Goal: Task Accomplishment & Management: Manage account settings

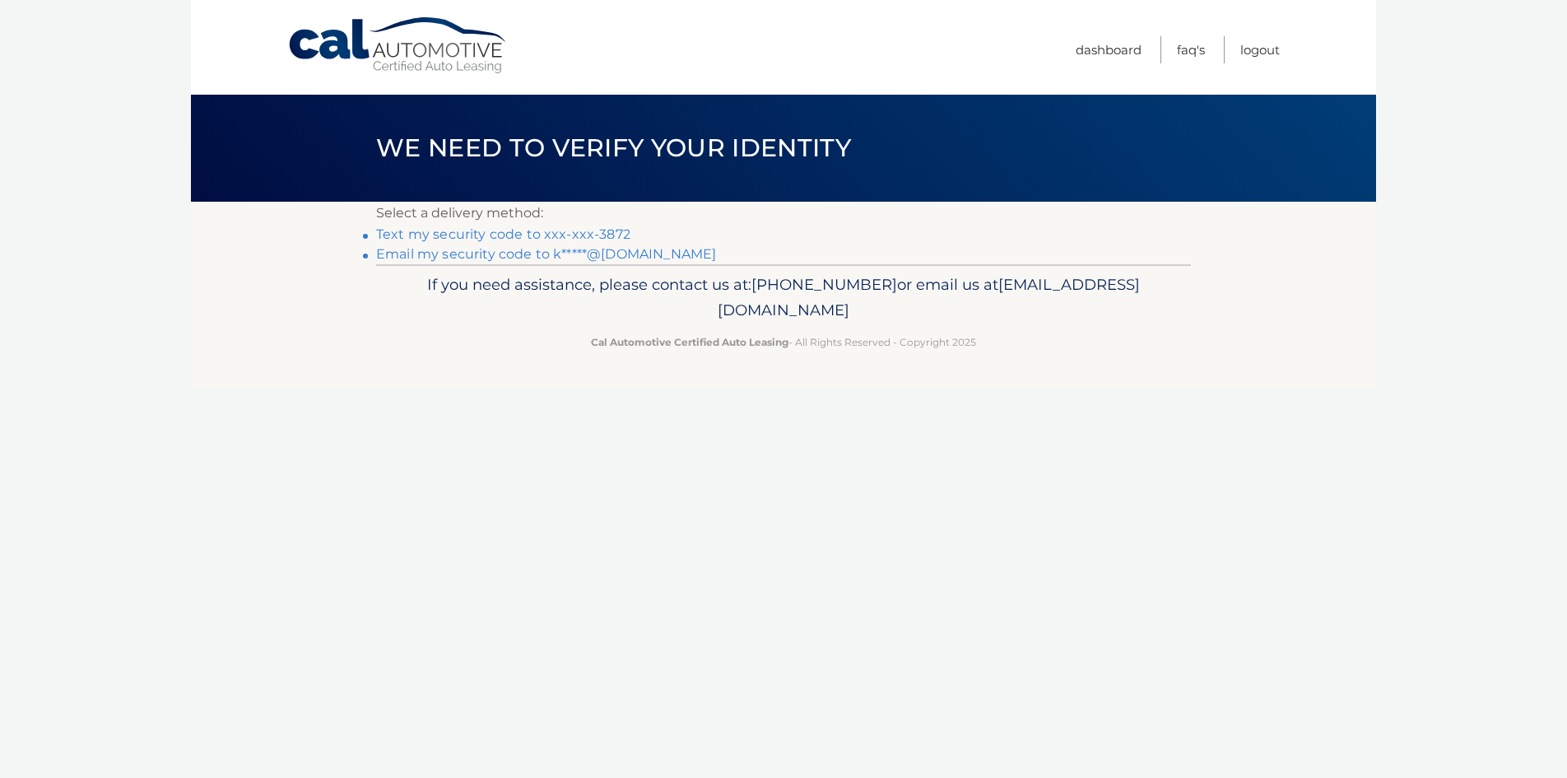
click at [510, 234] on link "Text my security code to xxx-xxx-3872" at bounding box center [503, 234] width 254 height 16
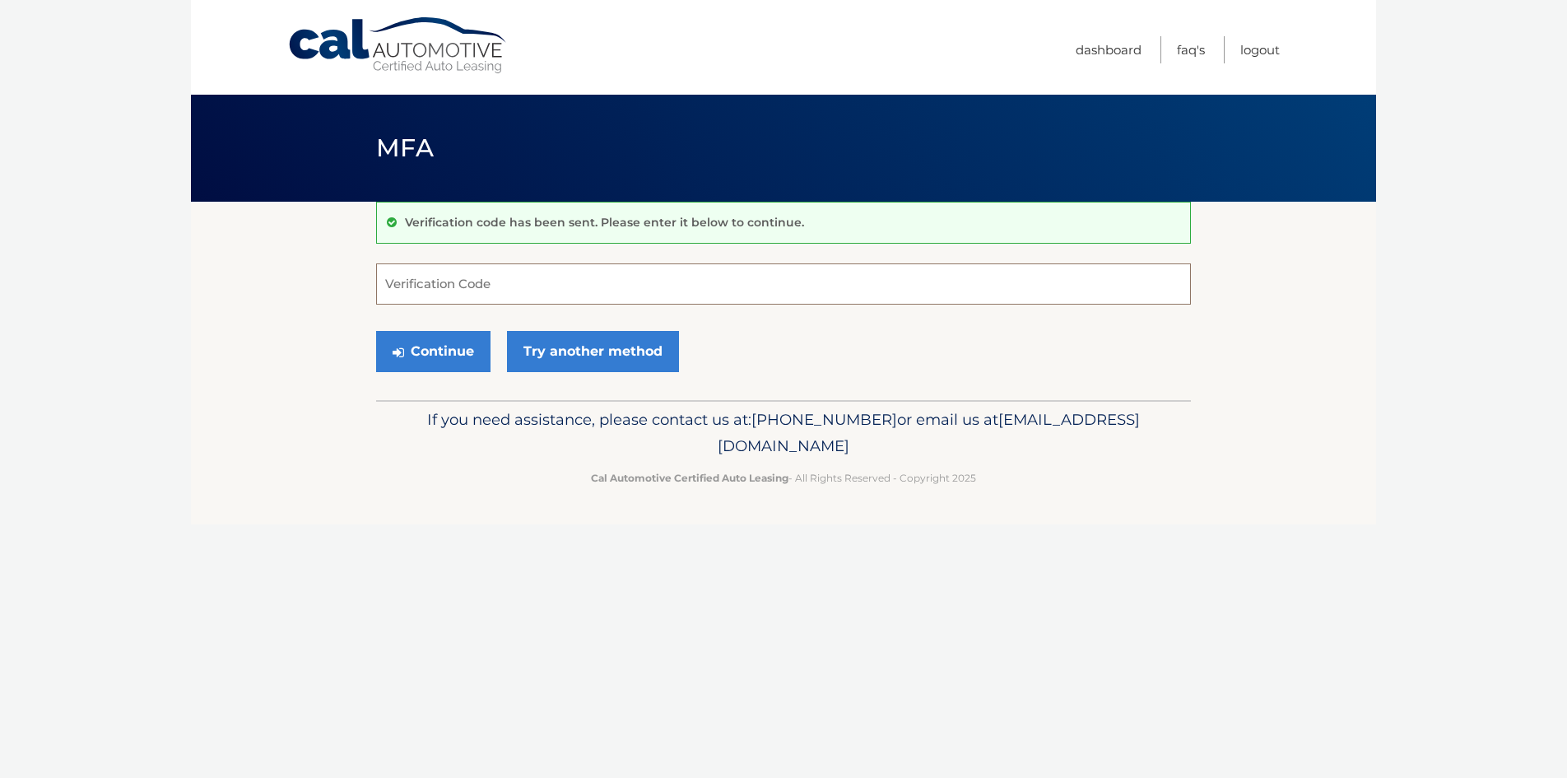
click at [584, 293] on input "Verification Code" at bounding box center [783, 283] width 815 height 41
type input "115766"
click at [435, 347] on button "Continue" at bounding box center [433, 351] width 114 height 41
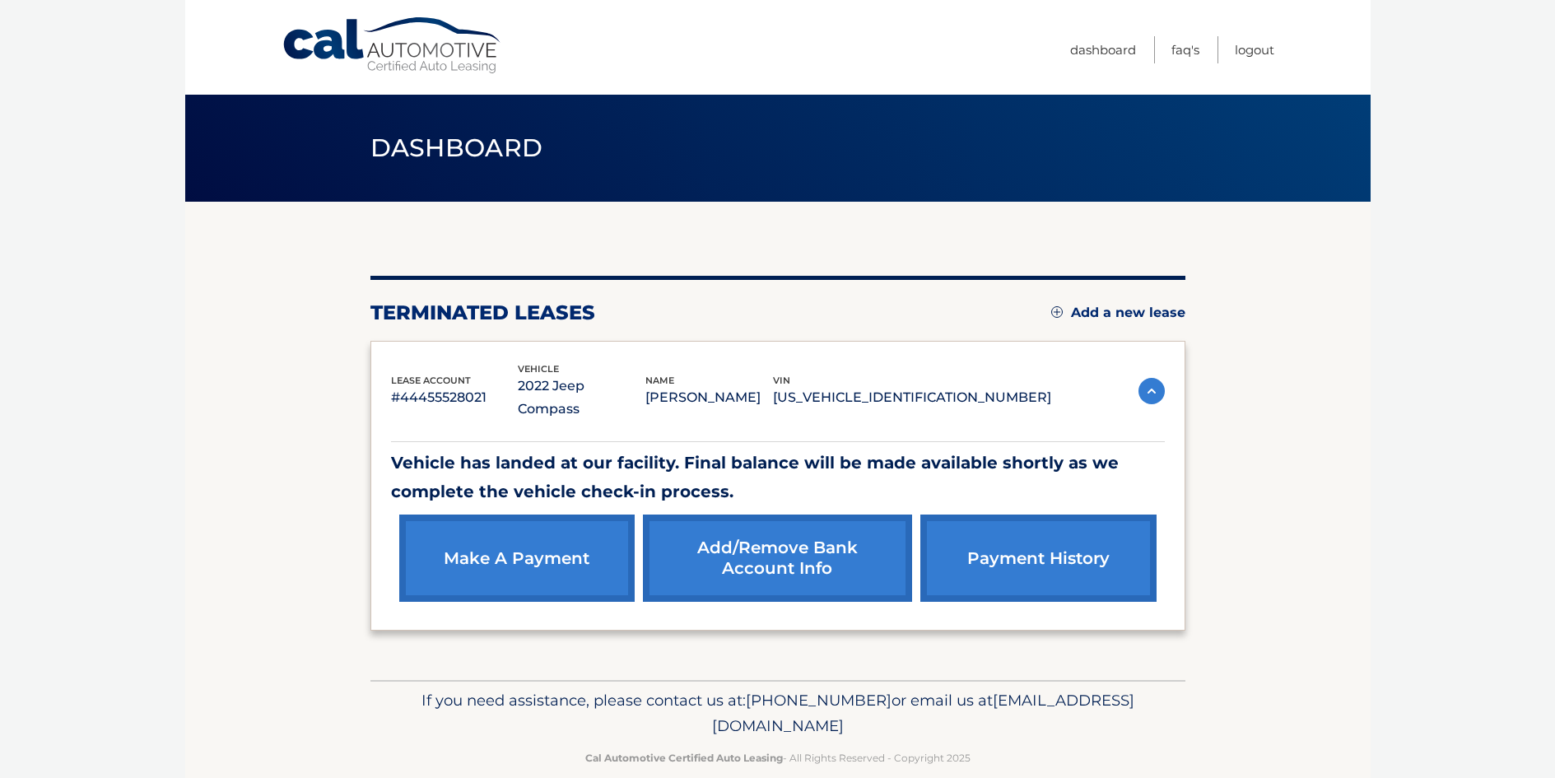
click at [1152, 378] on img at bounding box center [1151, 391] width 26 height 26
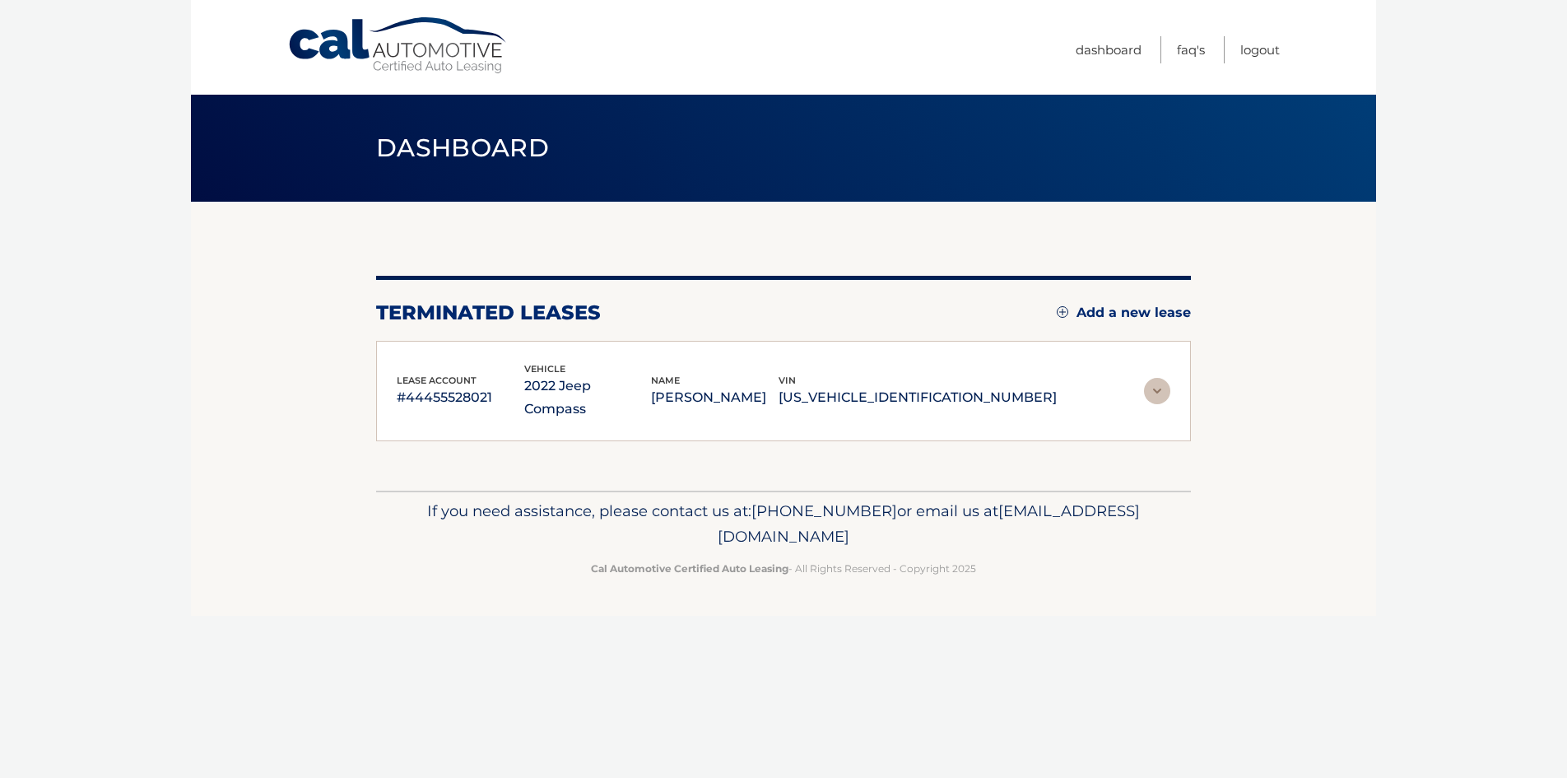
click at [1152, 378] on img at bounding box center [1157, 391] width 26 height 26
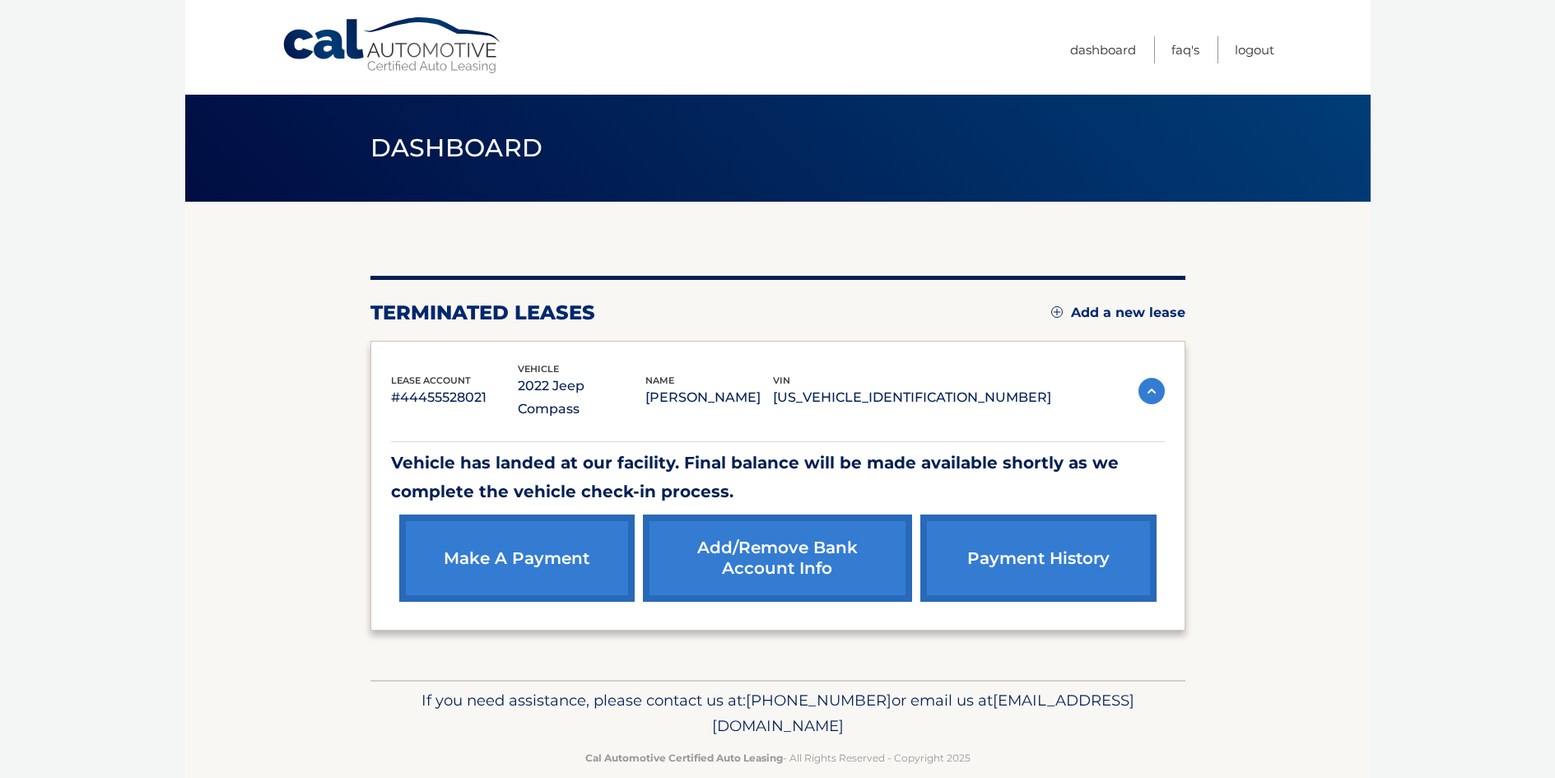
click at [1050, 534] on link "payment history" at bounding box center [1037, 557] width 235 height 87
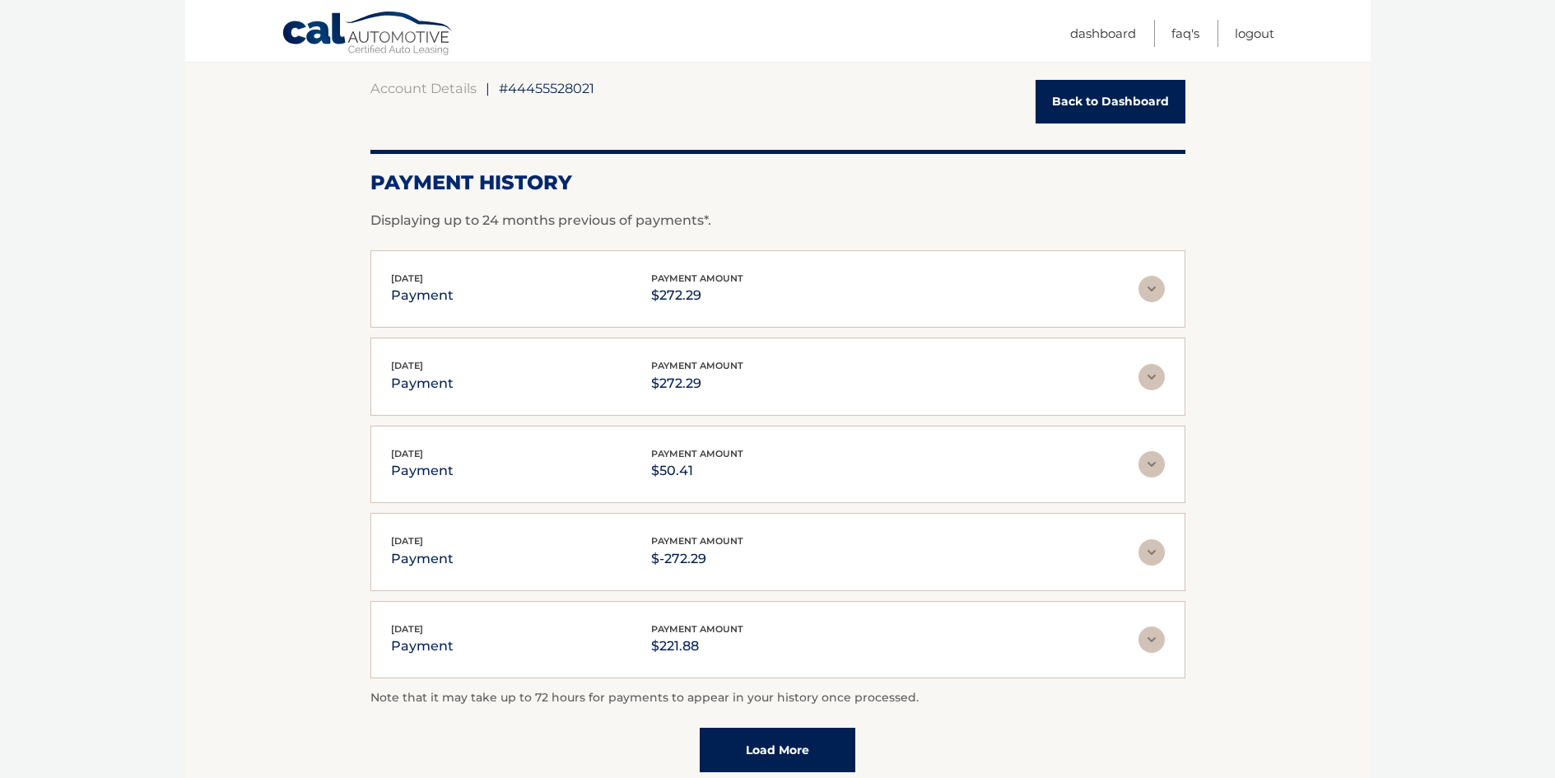
scroll to position [165, 0]
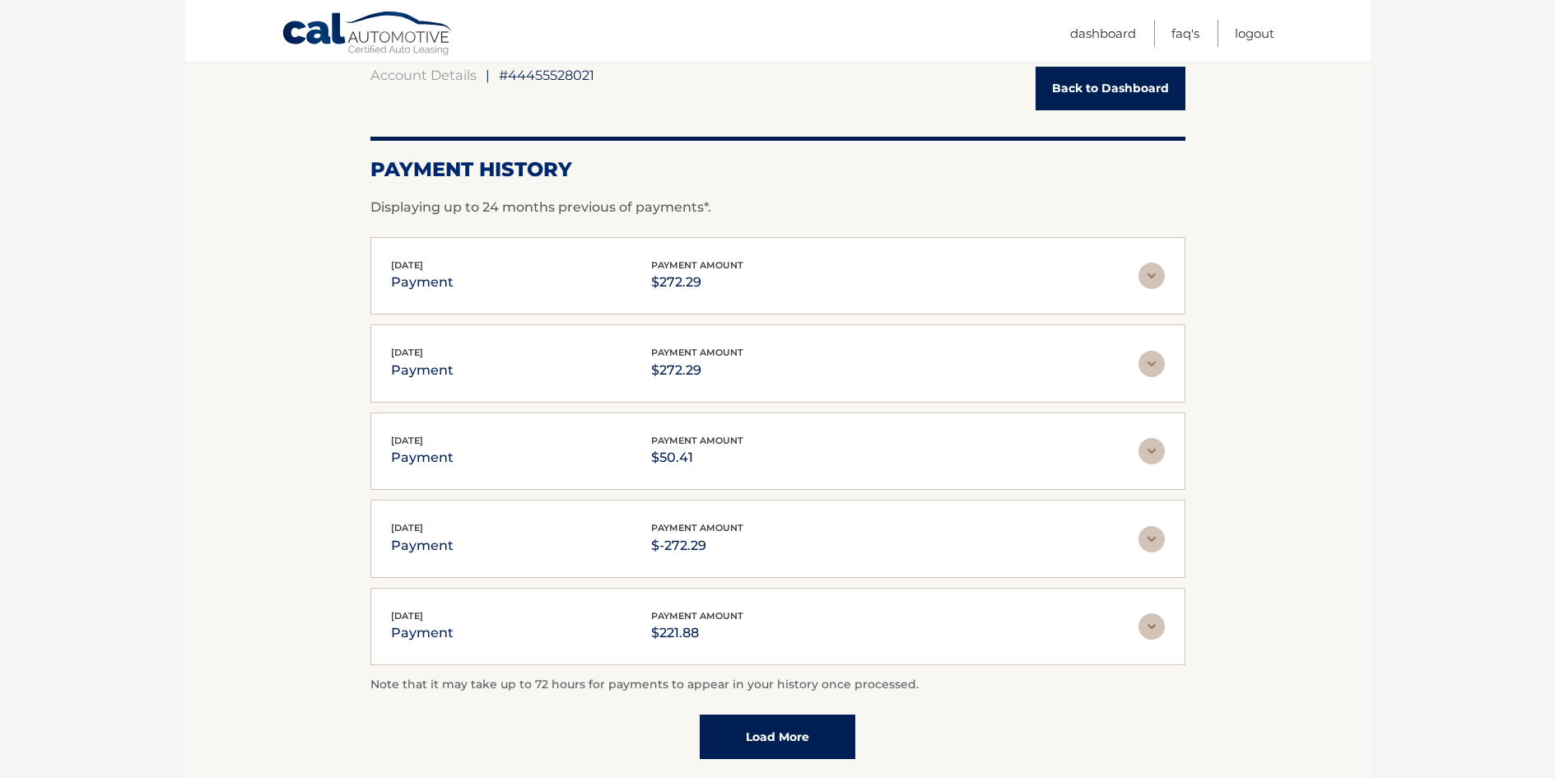
click at [1150, 535] on img at bounding box center [1151, 539] width 26 height 26
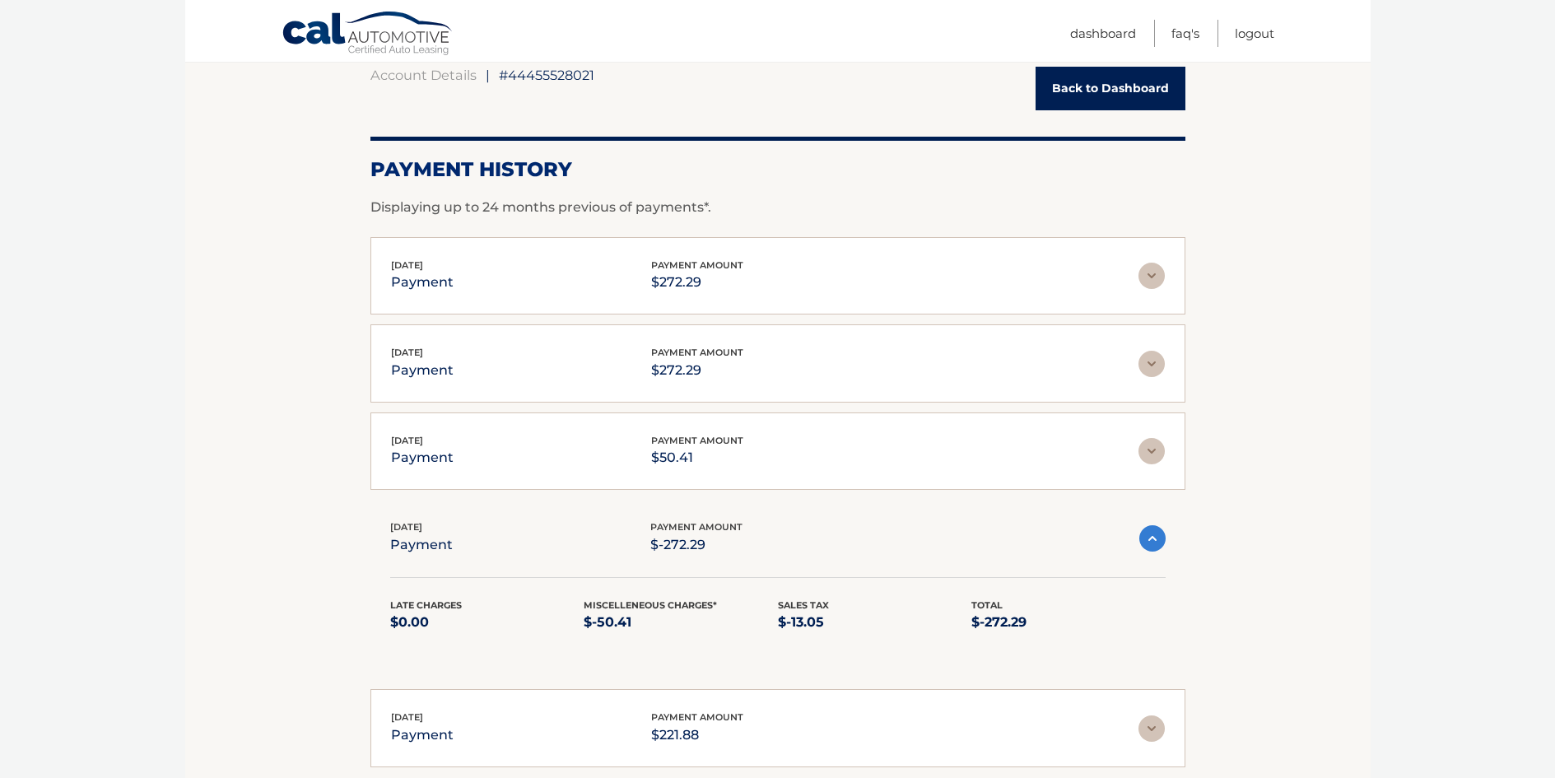
click at [1150, 535] on img at bounding box center [1152, 538] width 26 height 26
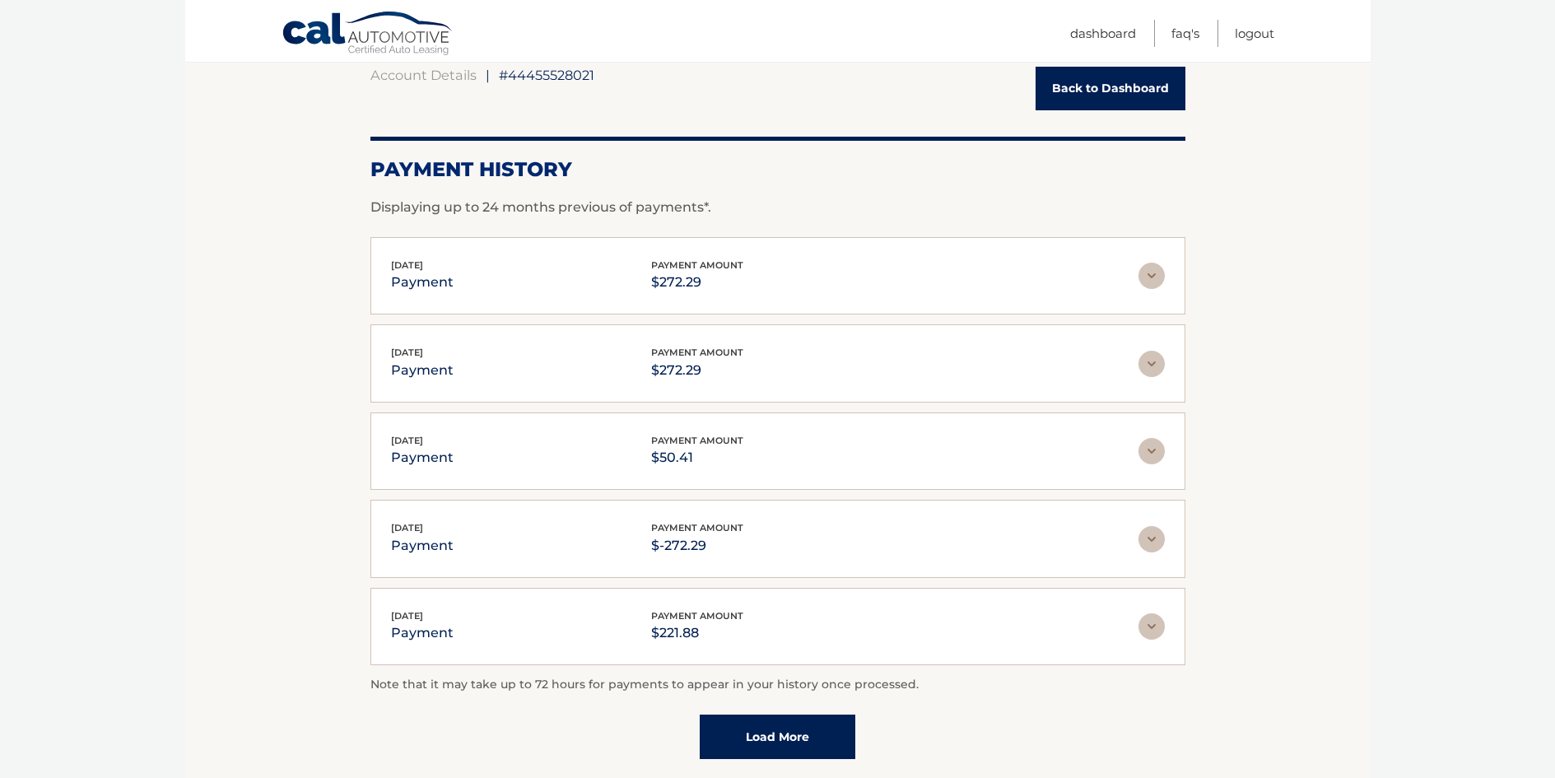
click at [1157, 628] on img at bounding box center [1151, 626] width 26 height 26
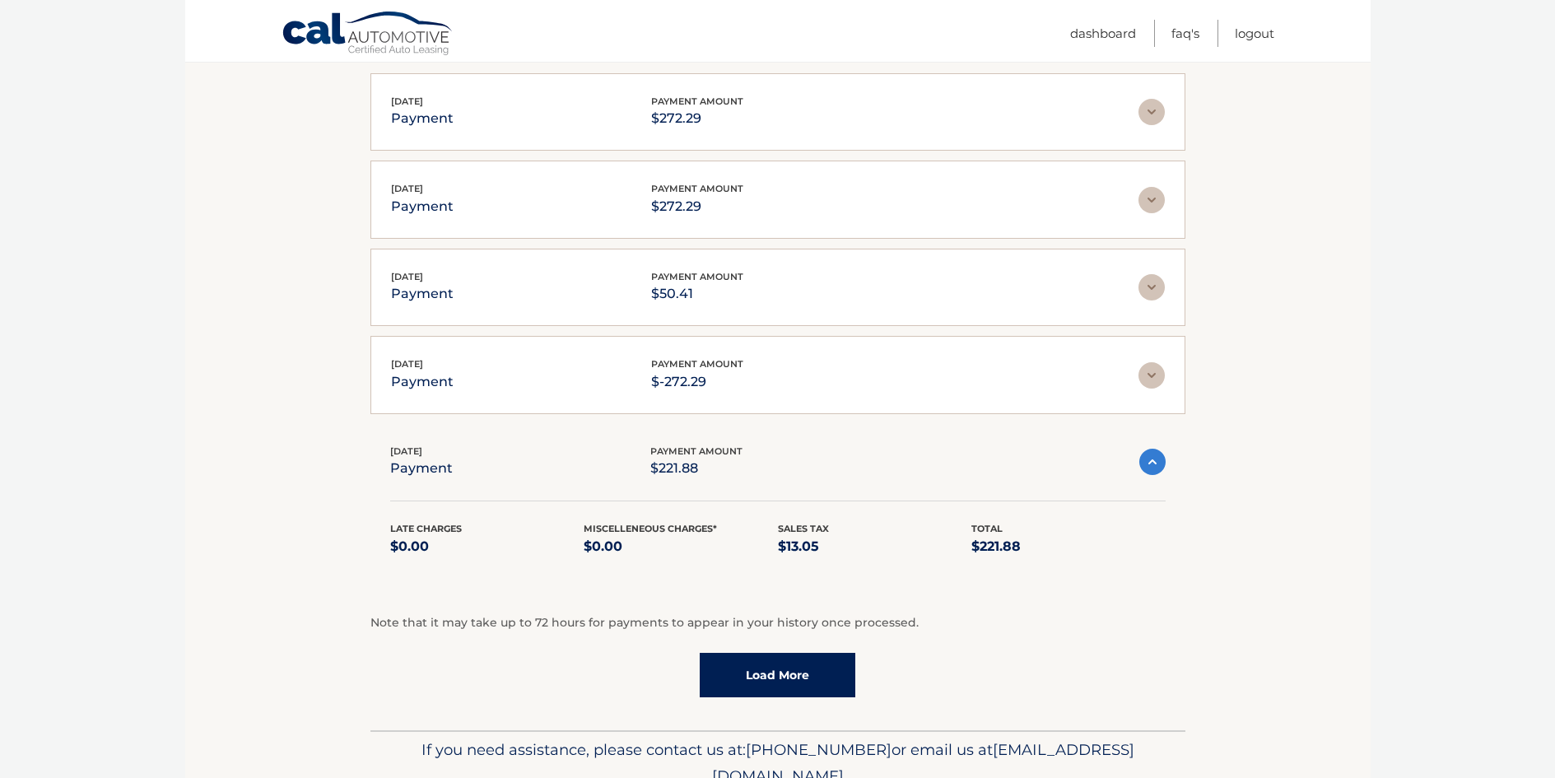
scroll to position [329, 0]
click at [766, 674] on link "Load More" at bounding box center [778, 674] width 156 height 44
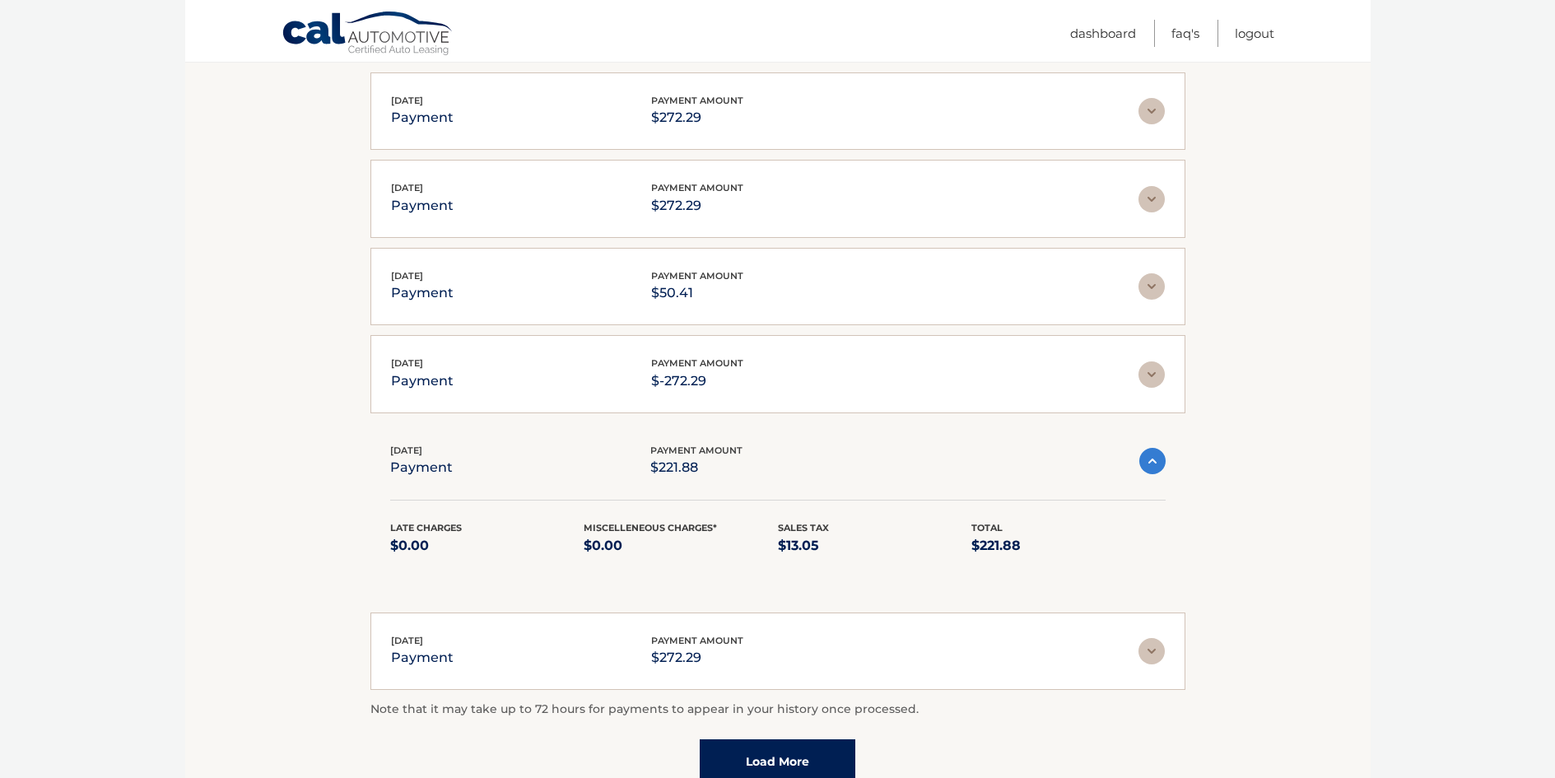
scroll to position [328, 0]
click at [1157, 459] on img at bounding box center [1152, 462] width 26 height 26
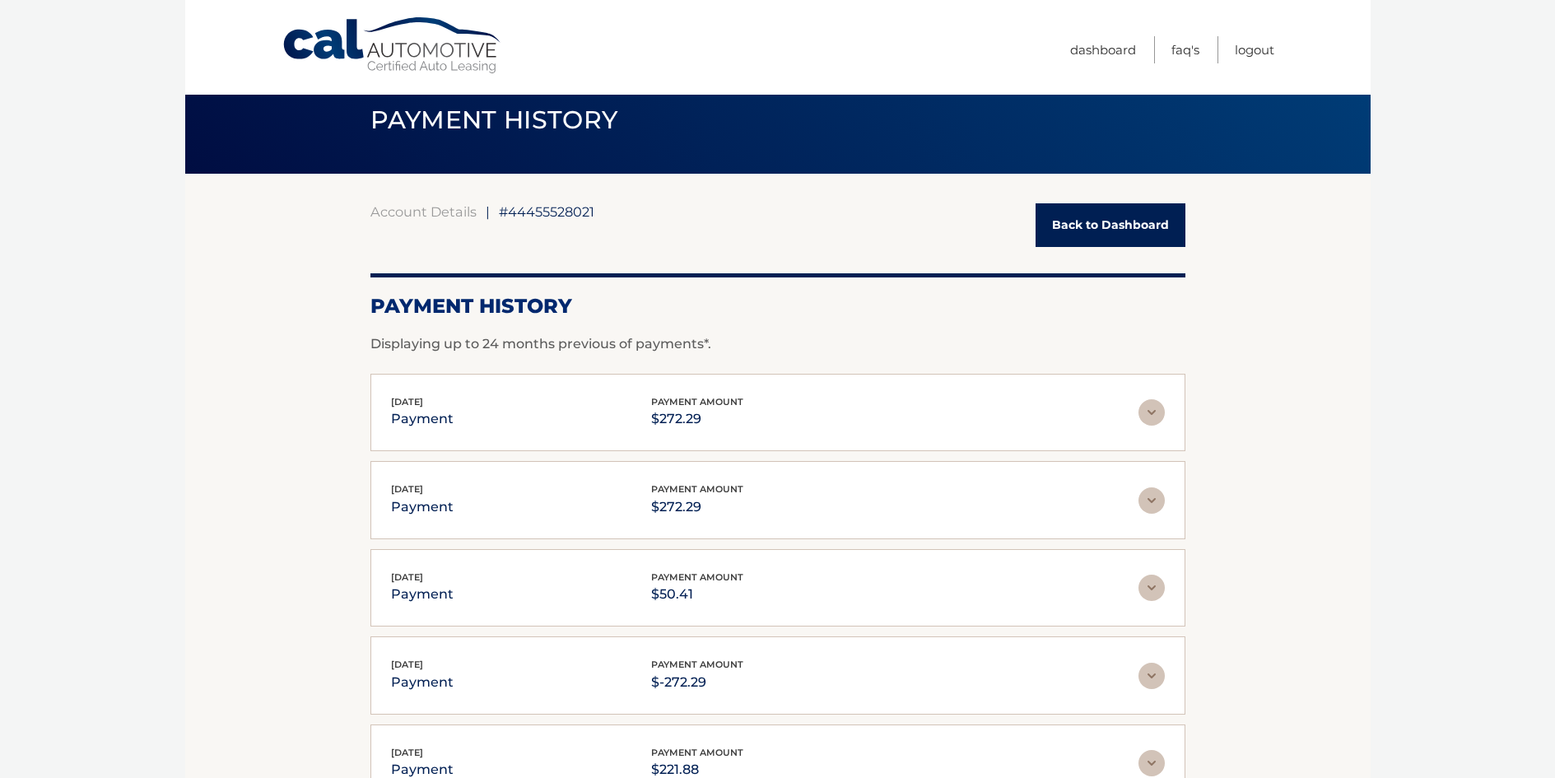
scroll to position [0, 0]
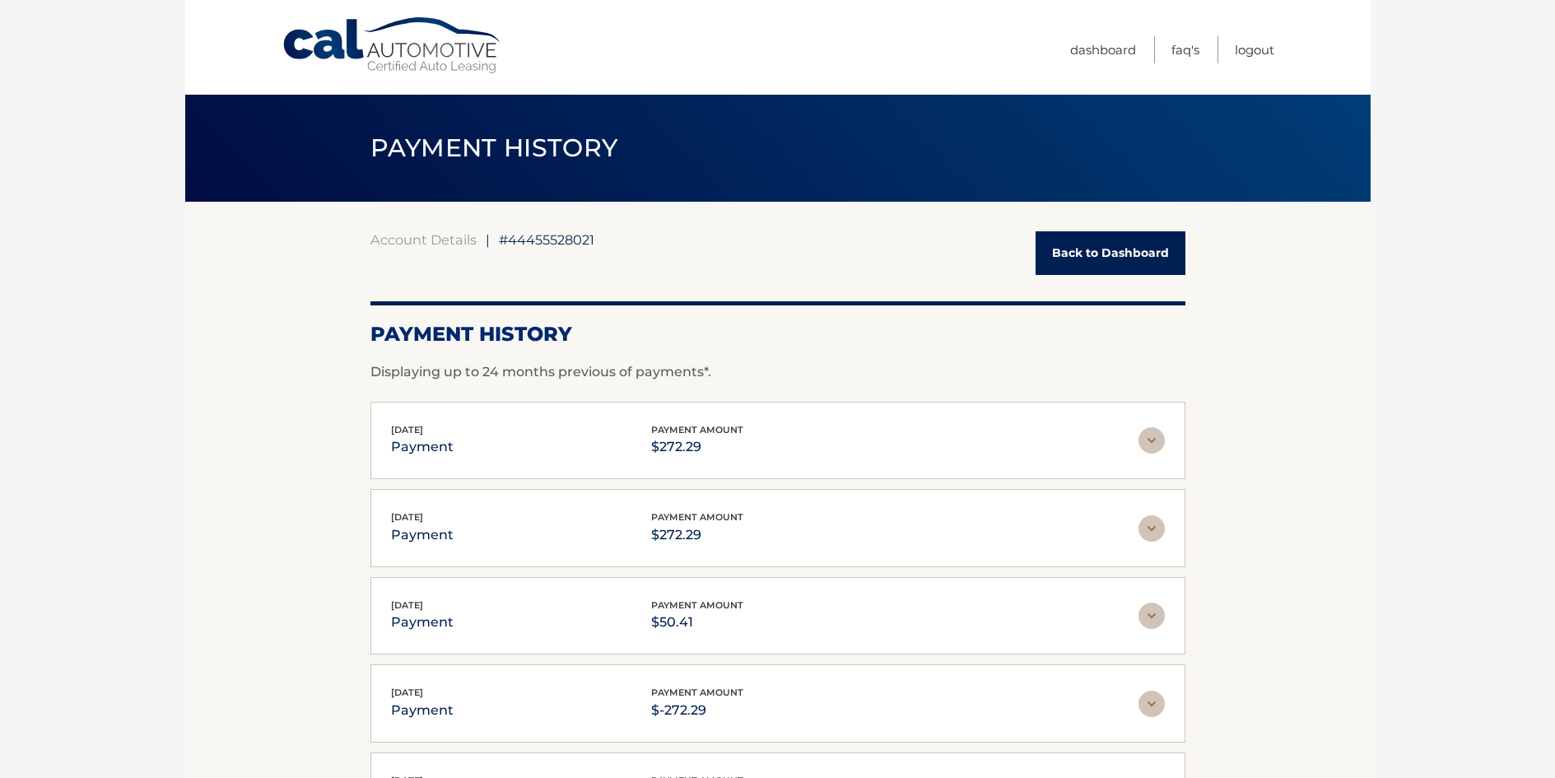
click at [1115, 254] on link "Back to Dashboard" at bounding box center [1111, 253] width 150 height 44
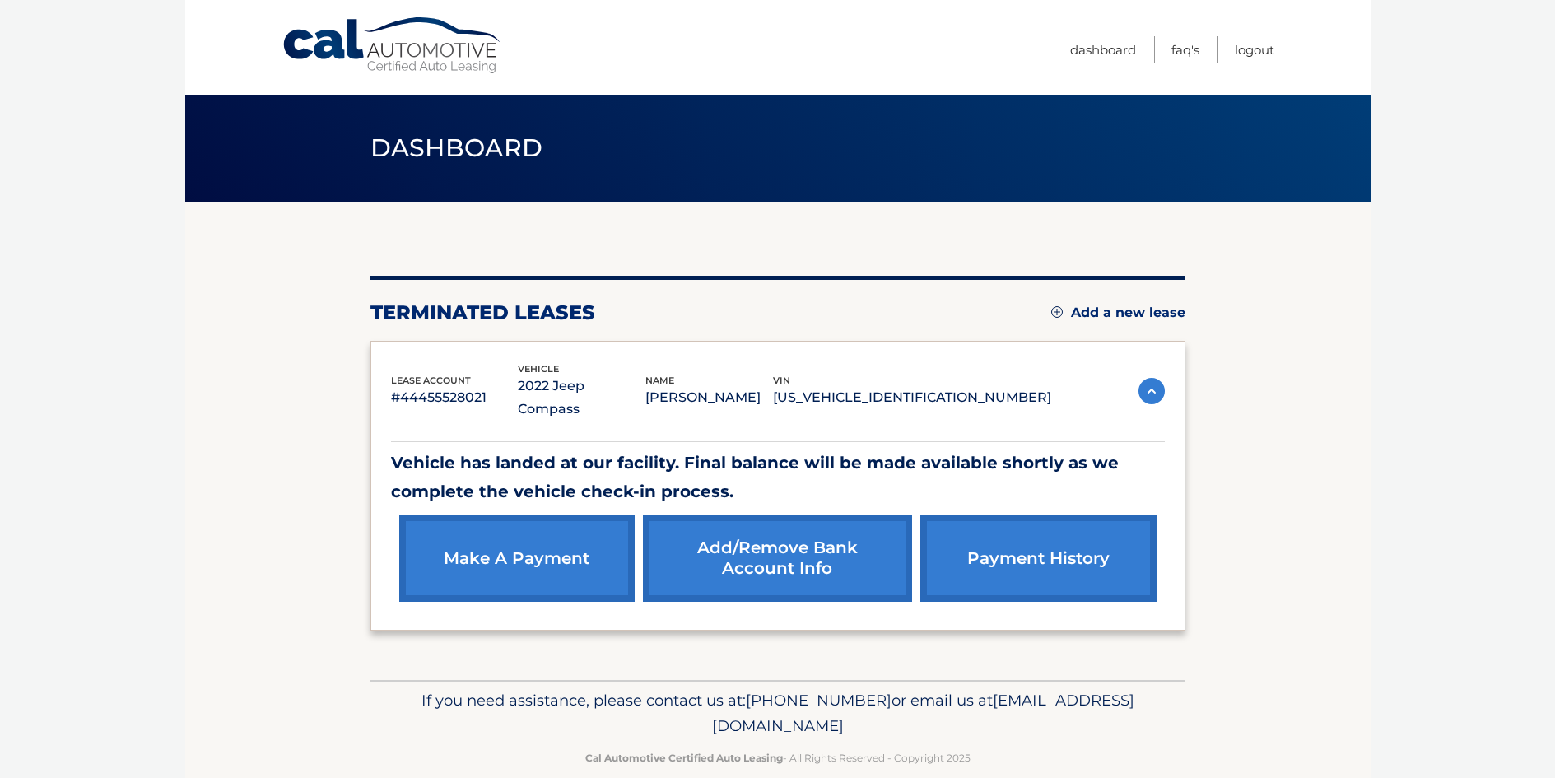
click at [786, 526] on link "Add/Remove bank account info" at bounding box center [777, 557] width 269 height 87
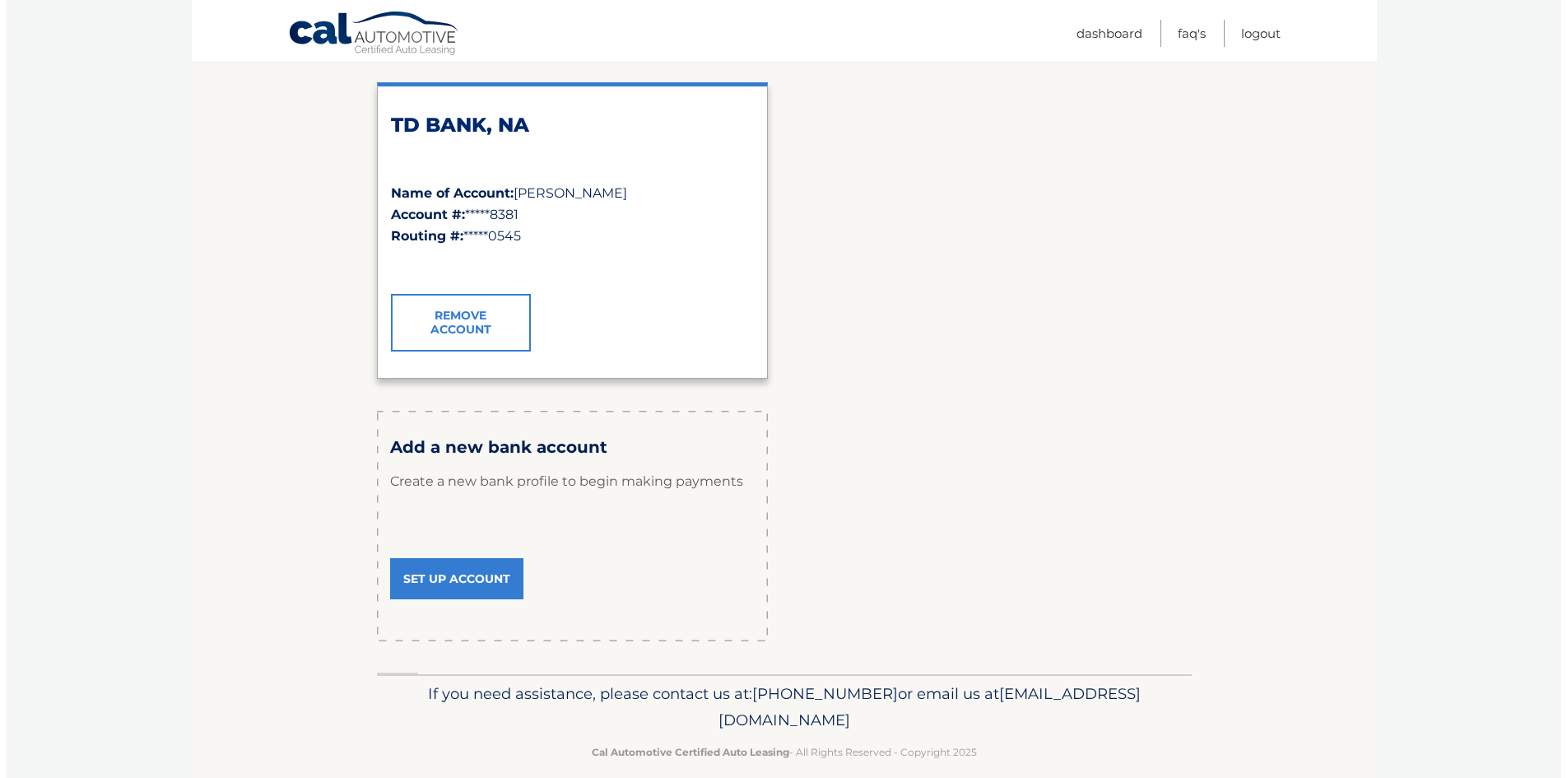
scroll to position [247, 0]
click at [465, 323] on link "Remove Account" at bounding box center [454, 322] width 140 height 58
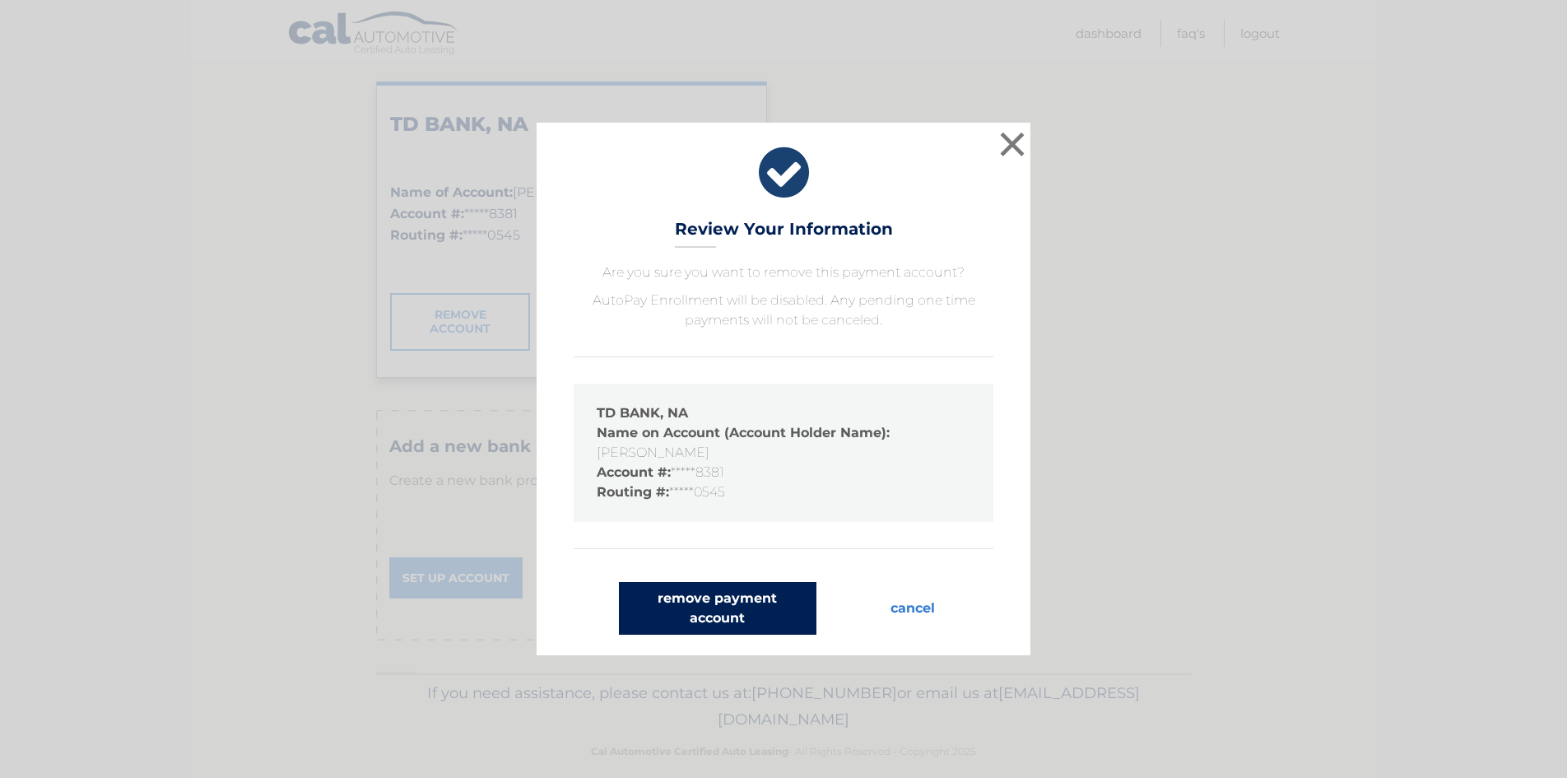
click at [715, 606] on button "remove payment account" at bounding box center [718, 608] width 198 height 53
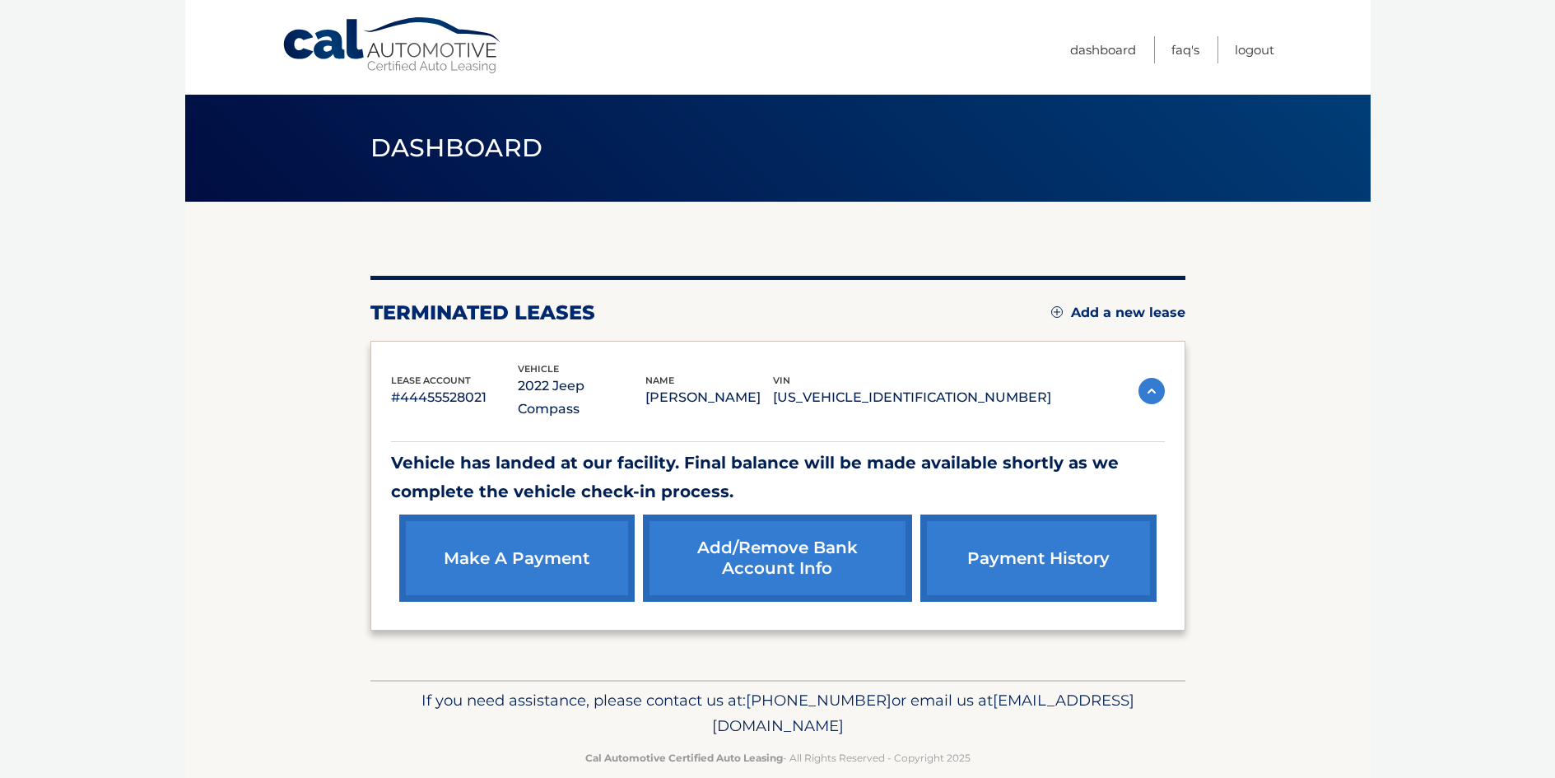
click at [1152, 378] on img at bounding box center [1151, 391] width 26 height 26
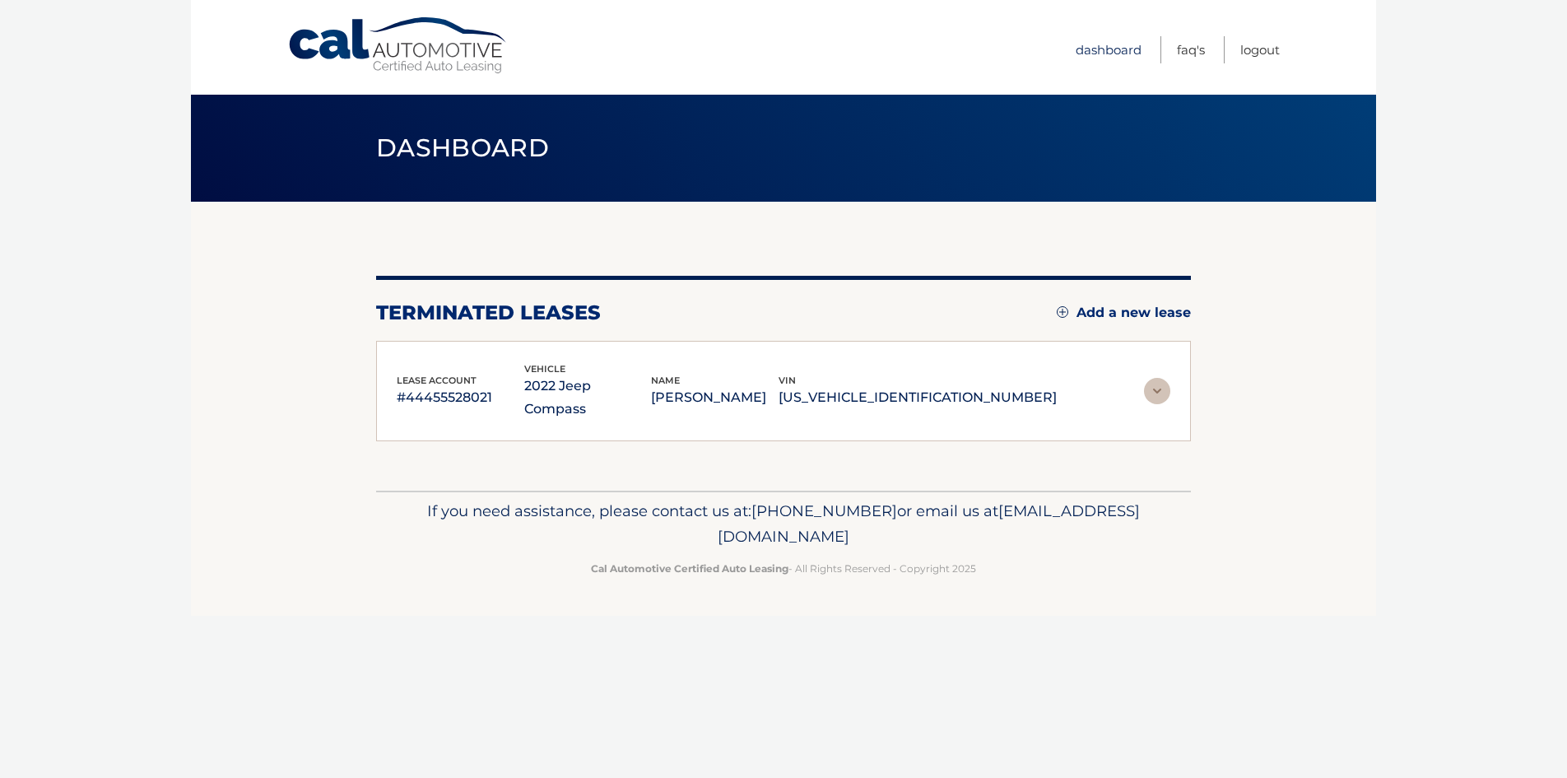
click at [1111, 49] on link "Dashboard" at bounding box center [1109, 49] width 66 height 27
